Goal: Task Accomplishment & Management: Manage account settings

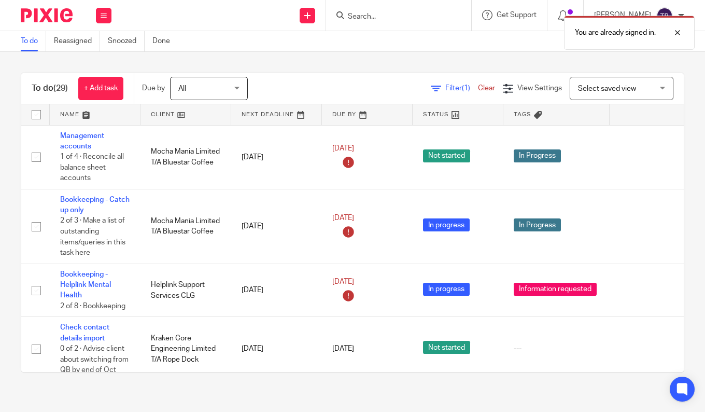
click at [373, 19] on div "You are already signed in." at bounding box center [524, 29] width 342 height 39
click at [679, 35] on div at bounding box center [670, 32] width 28 height 12
click at [380, 17] on input "Search" at bounding box center [393, 16] width 93 height 9
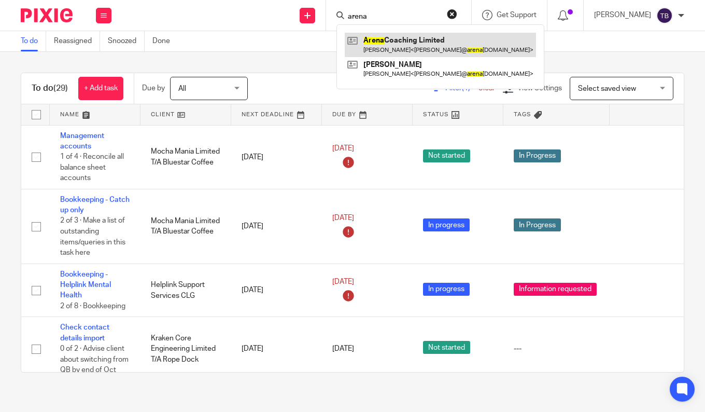
type input "arena"
click at [382, 39] on link at bounding box center [440, 45] width 191 height 24
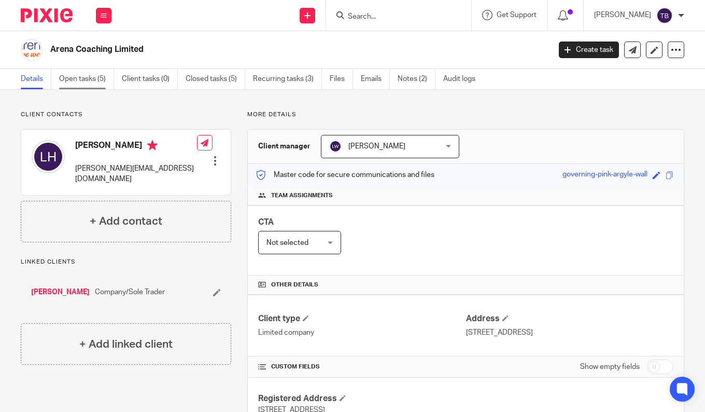
click at [77, 82] on link "Open tasks (5)" at bounding box center [86, 79] width 55 height 20
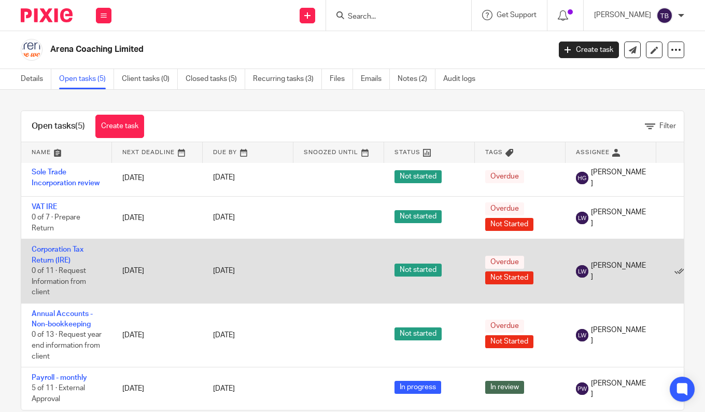
scroll to position [19, 0]
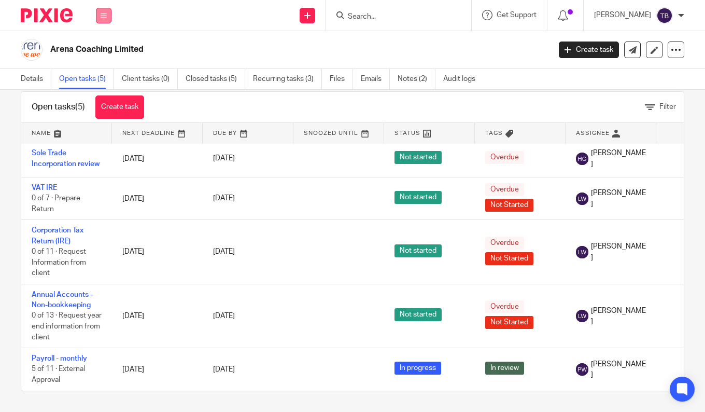
click at [102, 15] on icon at bounding box center [104, 15] width 6 height 6
click at [101, 49] on link "Work" at bounding box center [98, 48] width 17 height 7
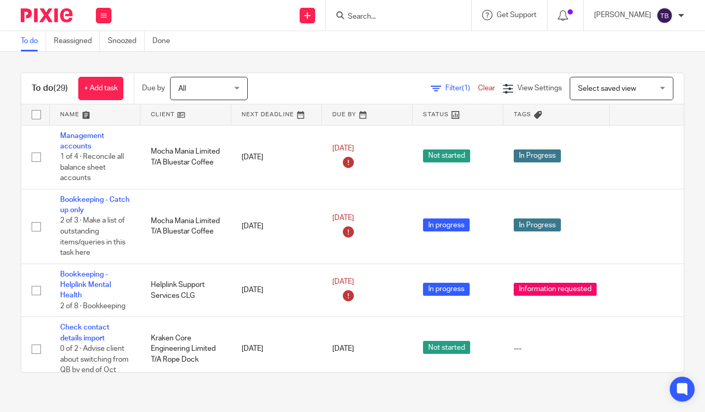
click at [7, 191] on div "To do (29) + Add task Due by All All Today Tomorrow This week Next week This mo…" at bounding box center [352, 222] width 705 height 341
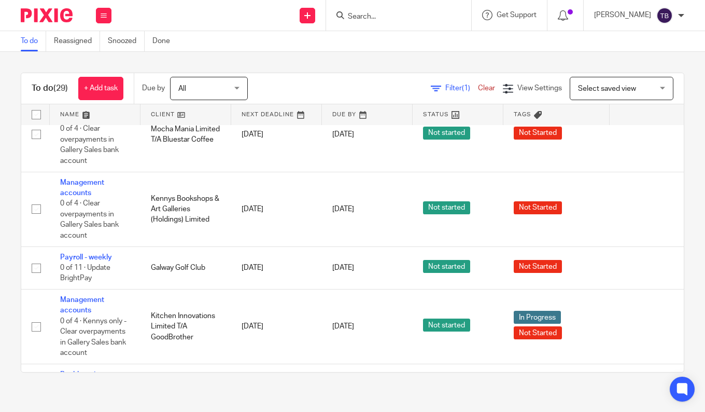
scroll to position [570, 0]
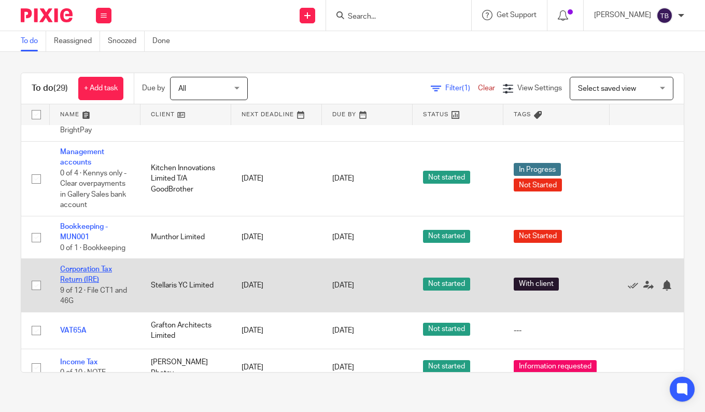
click at [82, 282] on link "Corporation Tax Return (IRE)" at bounding box center [86, 275] width 52 height 18
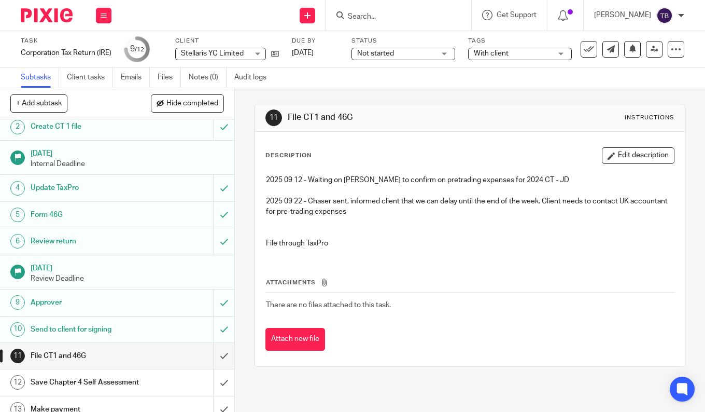
scroll to position [53, 0]
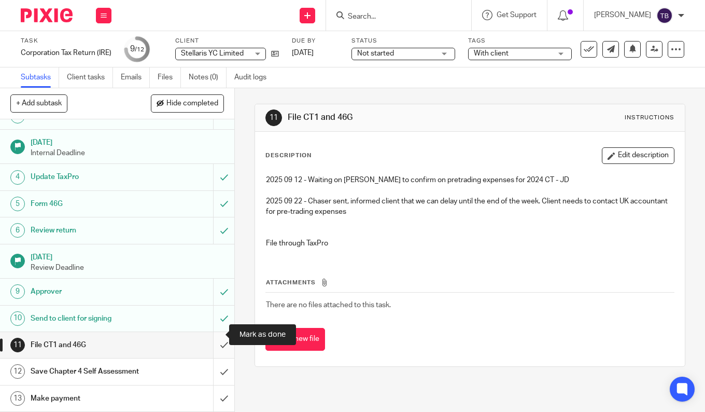
click at [210, 332] on input "submit" at bounding box center [117, 345] width 234 height 26
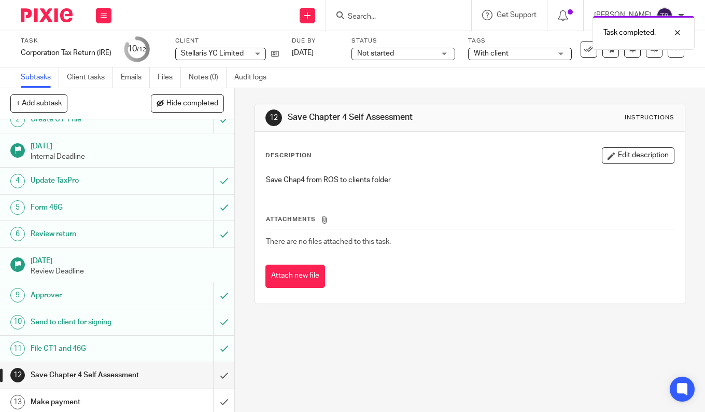
scroll to position [53, 0]
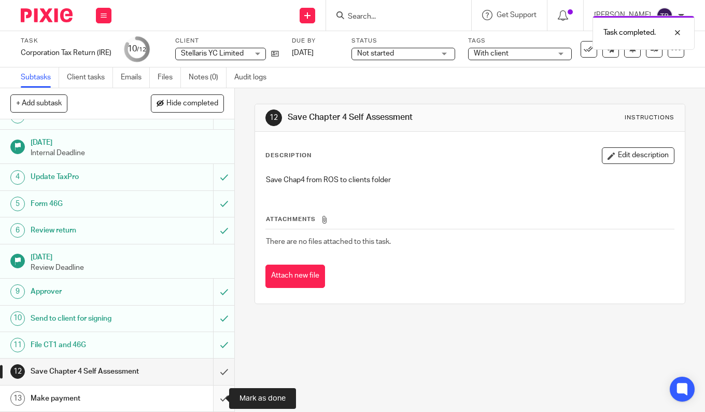
click at [210, 397] on input "submit" at bounding box center [117, 398] width 234 height 26
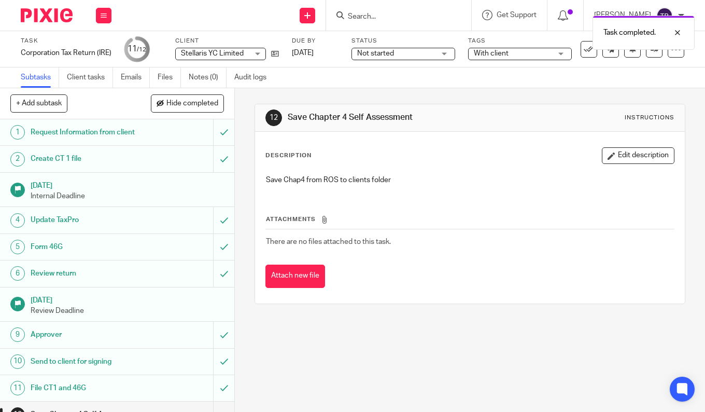
click at [385, 54] on span "Not started" at bounding box center [375, 53] width 37 height 7
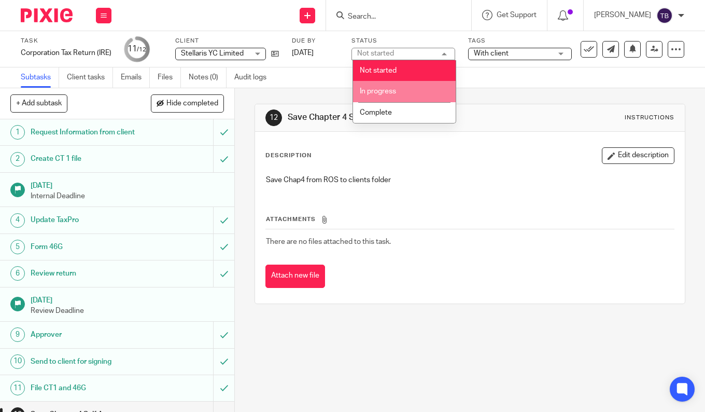
click at [375, 94] on span "In progress" at bounding box center [378, 91] width 36 height 7
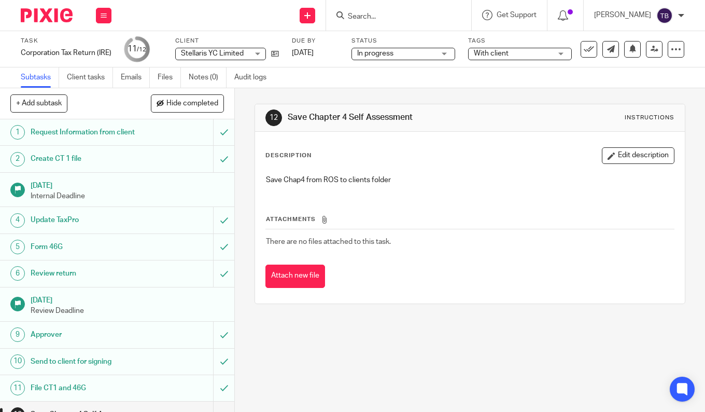
click at [490, 53] on span "With client" at bounding box center [491, 53] width 35 height 7
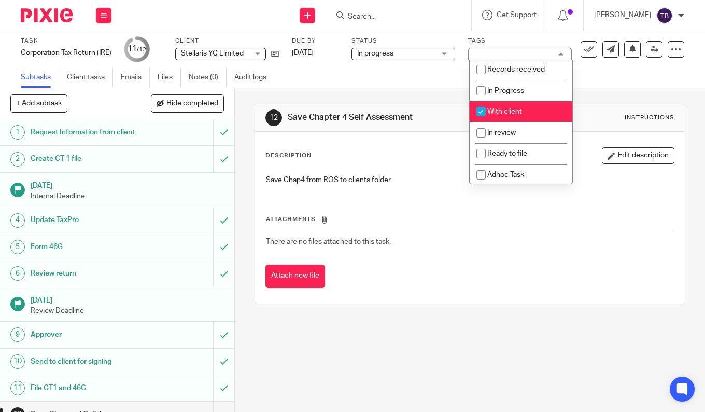
scroll to position [97, 0]
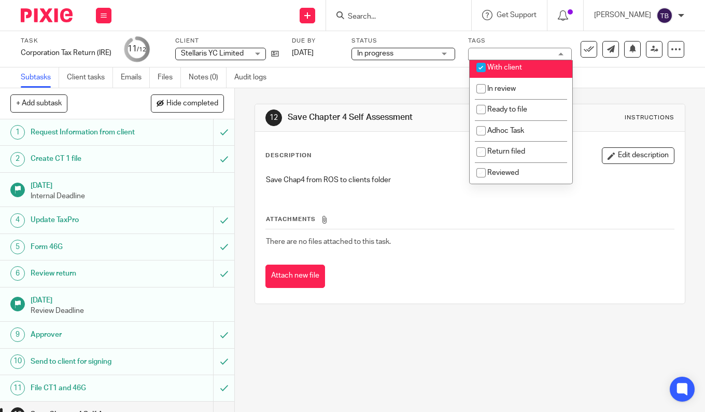
click at [499, 66] on span "With client" at bounding box center [504, 67] width 35 height 7
checkbox input "false"
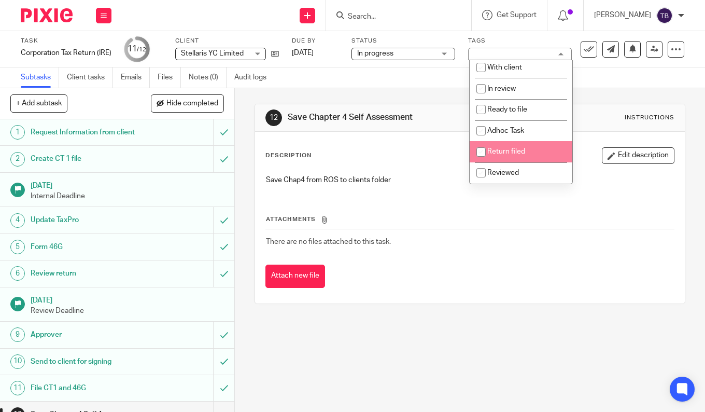
click at [504, 151] on span "Return filed" at bounding box center [506, 151] width 38 height 7
checkbox input "true"
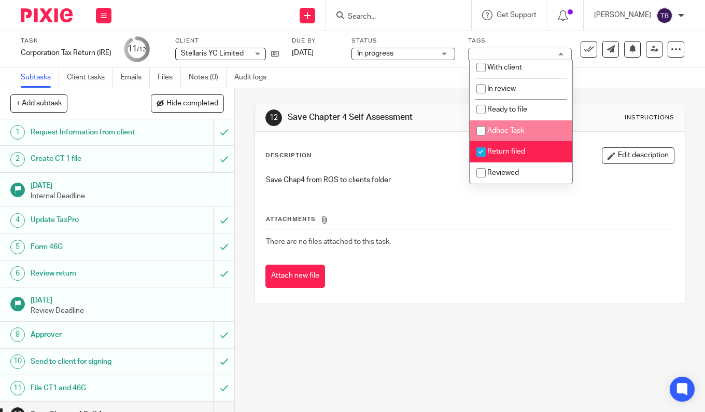
click at [632, 104] on div "12 Save Chapter 4 Self Assessment Instructions Description Edit description Sav…" at bounding box center [470, 204] width 431 height 200
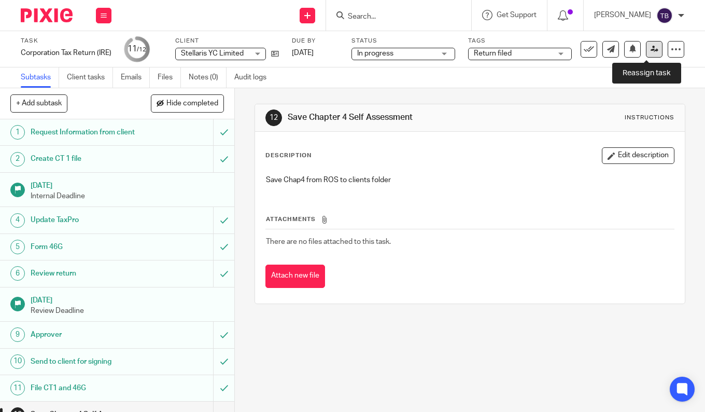
click at [651, 47] on icon at bounding box center [655, 49] width 8 height 8
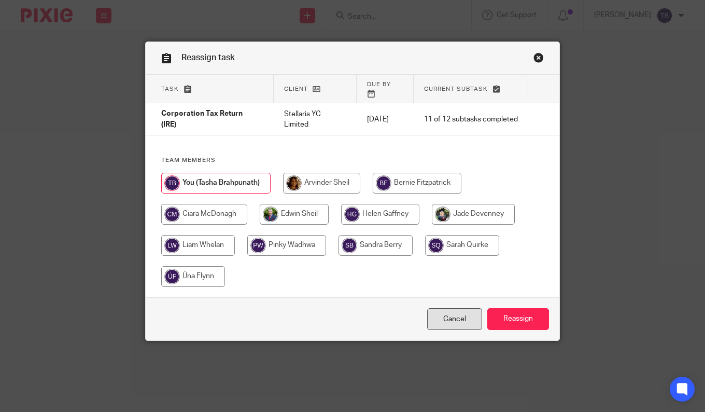
click at [448, 317] on link "Cancel" at bounding box center [454, 319] width 55 height 22
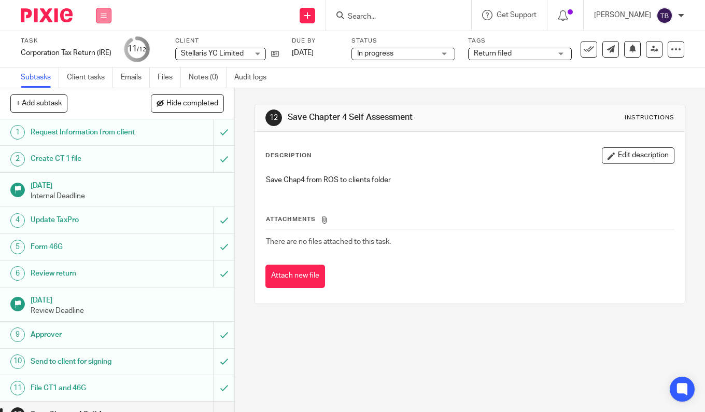
click at [104, 16] on icon at bounding box center [104, 15] width 6 height 6
click at [103, 51] on link "Work" at bounding box center [99, 48] width 18 height 7
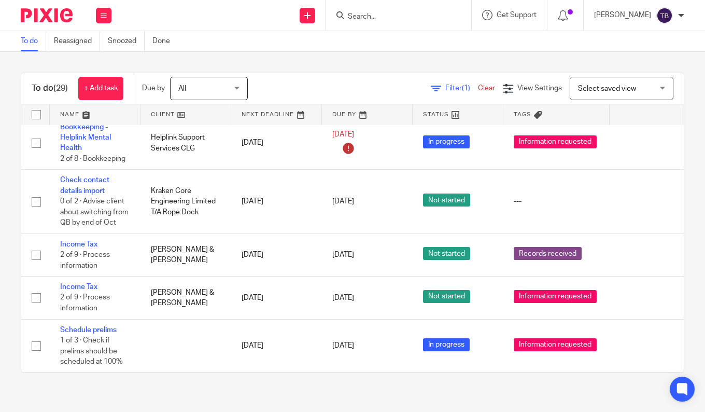
scroll to position [104, 0]
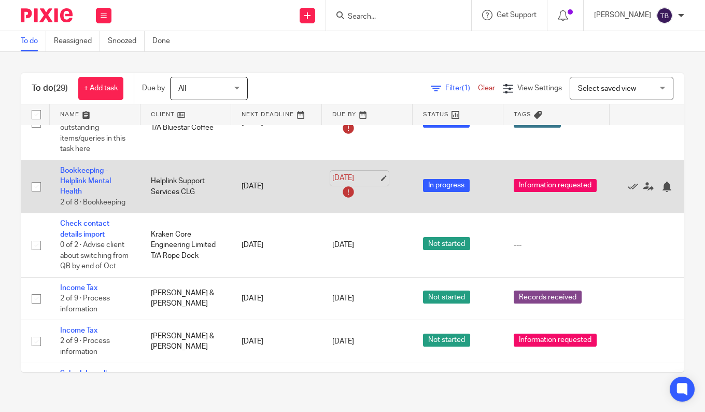
click at [379, 176] on link "[DATE]" at bounding box center [355, 178] width 47 height 11
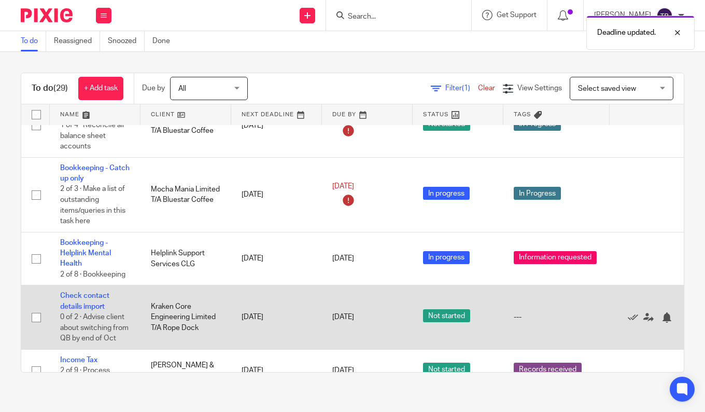
scroll to position [0, 0]
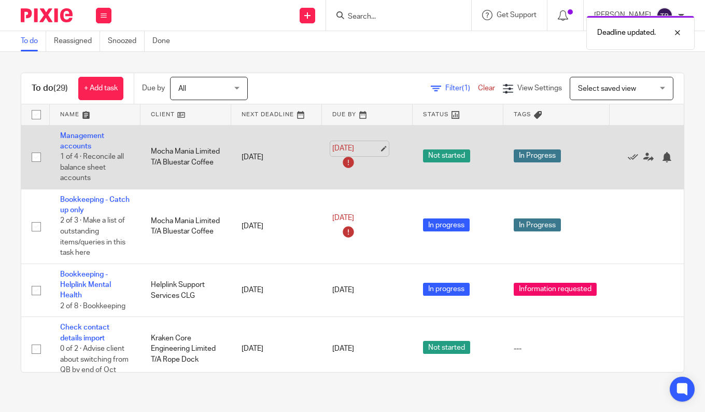
click at [379, 149] on link "[DATE]" at bounding box center [355, 148] width 47 height 11
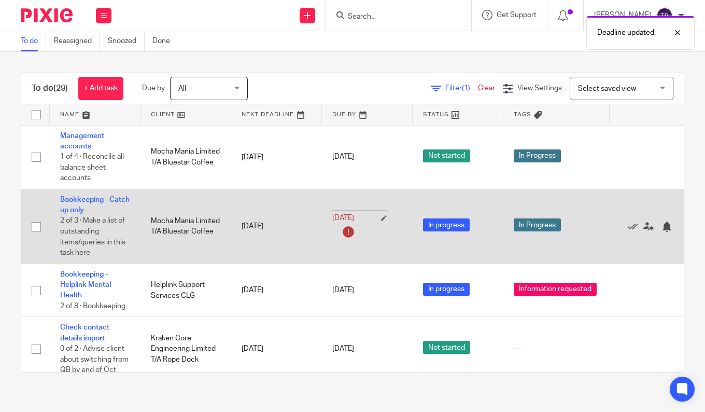
click at [379, 217] on link "[DATE]" at bounding box center [355, 218] width 47 height 11
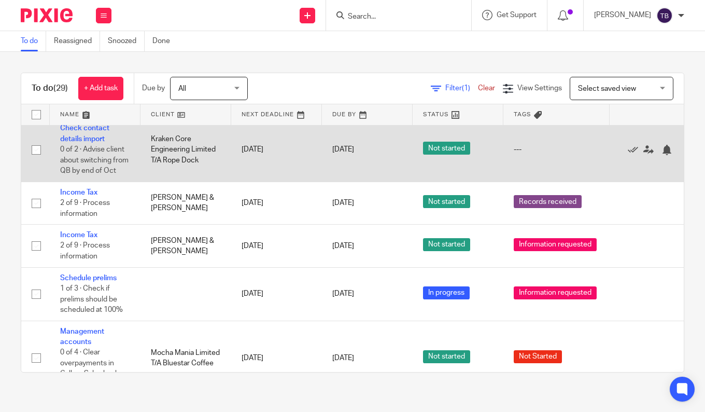
scroll to position [207, 0]
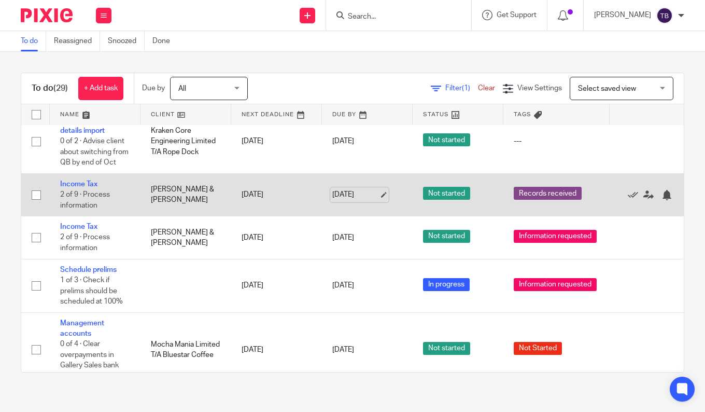
click at [379, 193] on link "[DATE]" at bounding box center [355, 194] width 47 height 11
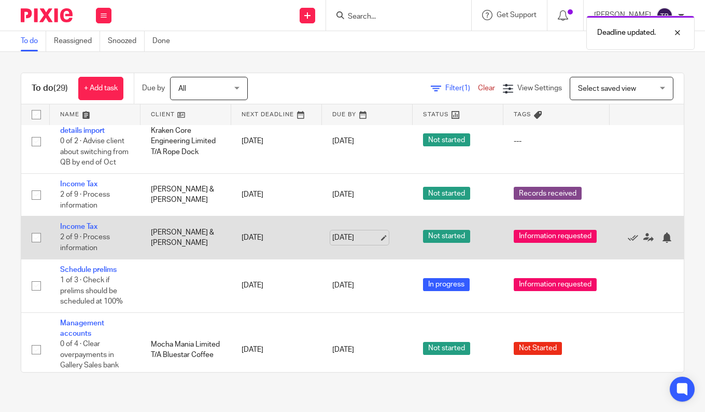
click at [379, 233] on link "[DATE]" at bounding box center [355, 237] width 47 height 11
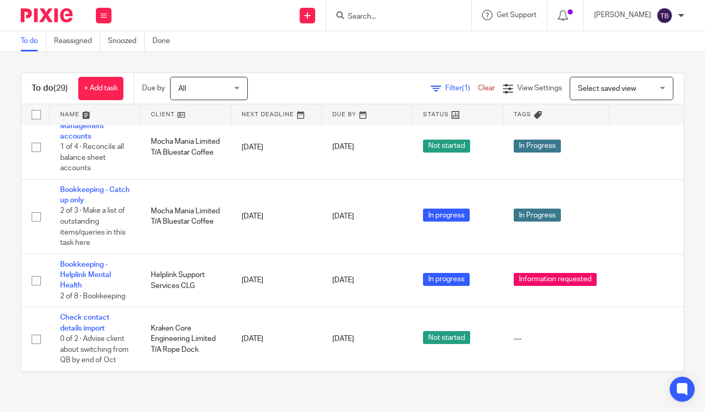
scroll to position [0, 0]
